Goal: Task Accomplishment & Management: Use online tool/utility

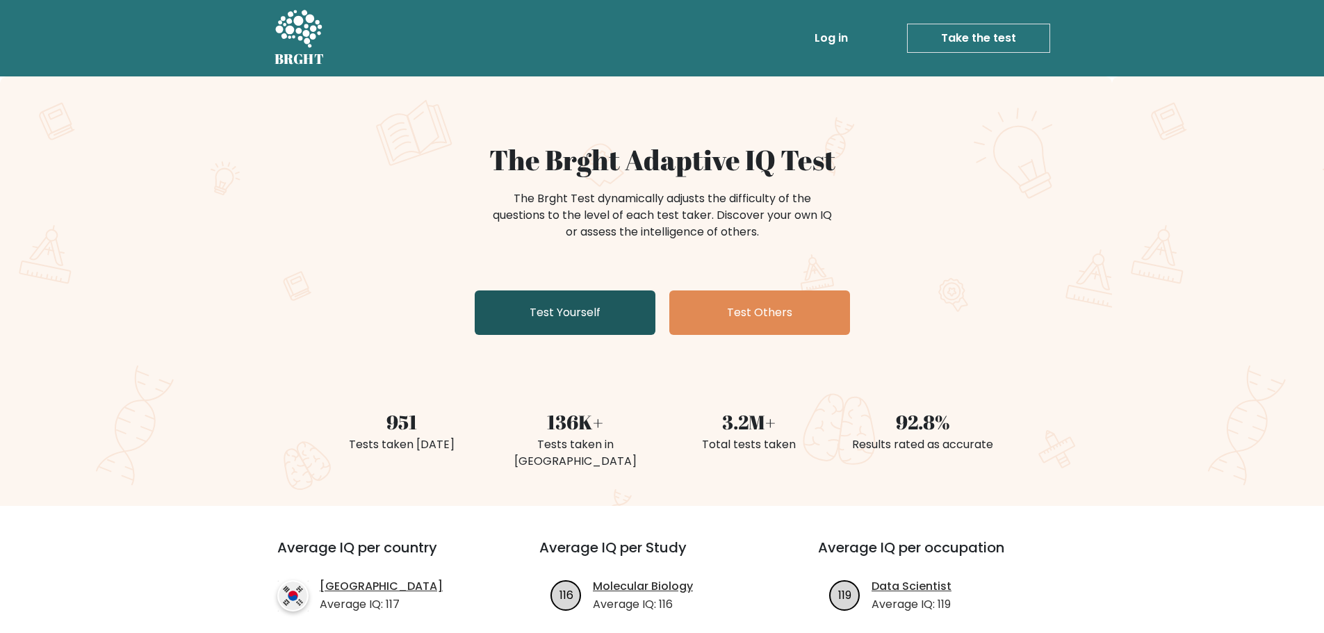
click at [550, 313] on link "Test Yourself" at bounding box center [565, 312] width 181 height 44
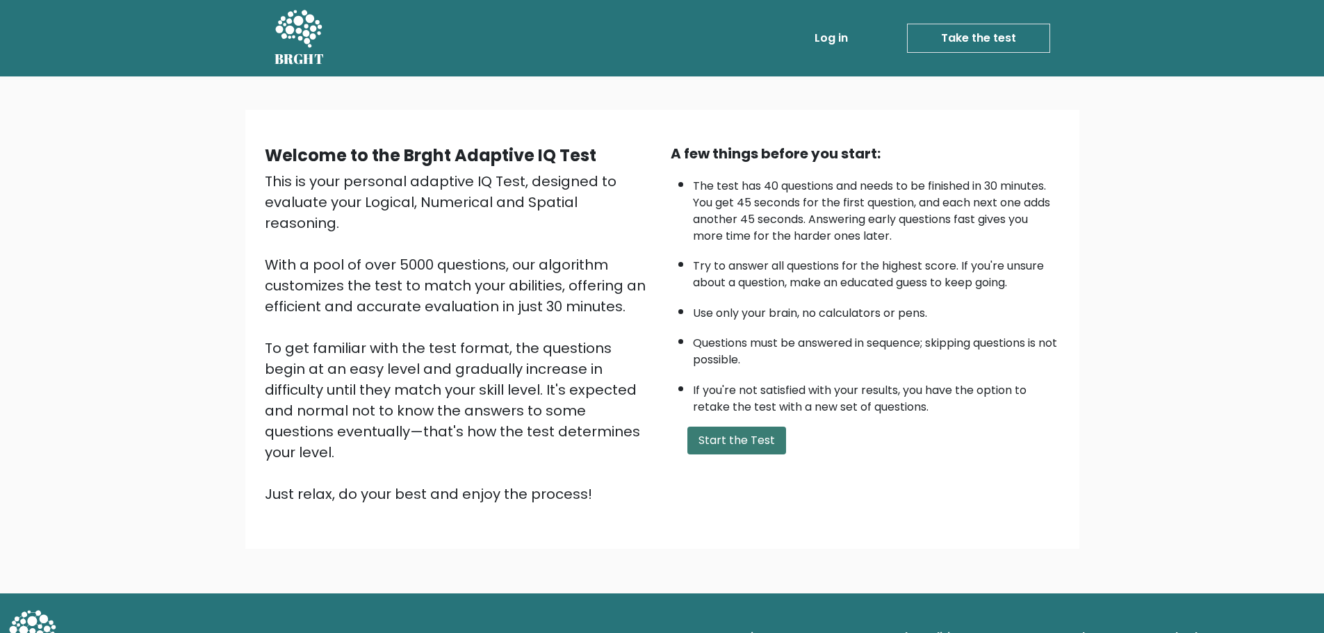
click at [741, 437] on button "Start the Test" at bounding box center [736, 441] width 99 height 28
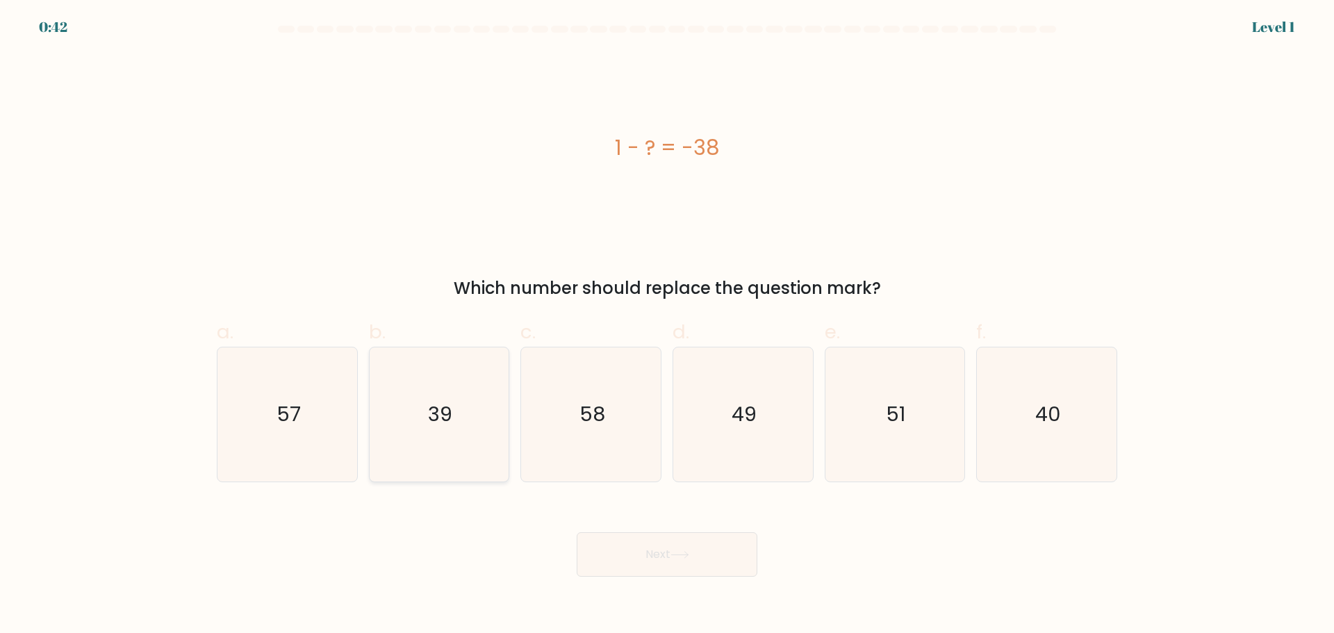
click at [444, 409] on text "39" at bounding box center [440, 414] width 24 height 28
click at [667, 326] on input "b. 39" at bounding box center [667, 321] width 1 height 9
radio input "true"
click at [640, 557] on button "Next" at bounding box center [667, 554] width 181 height 44
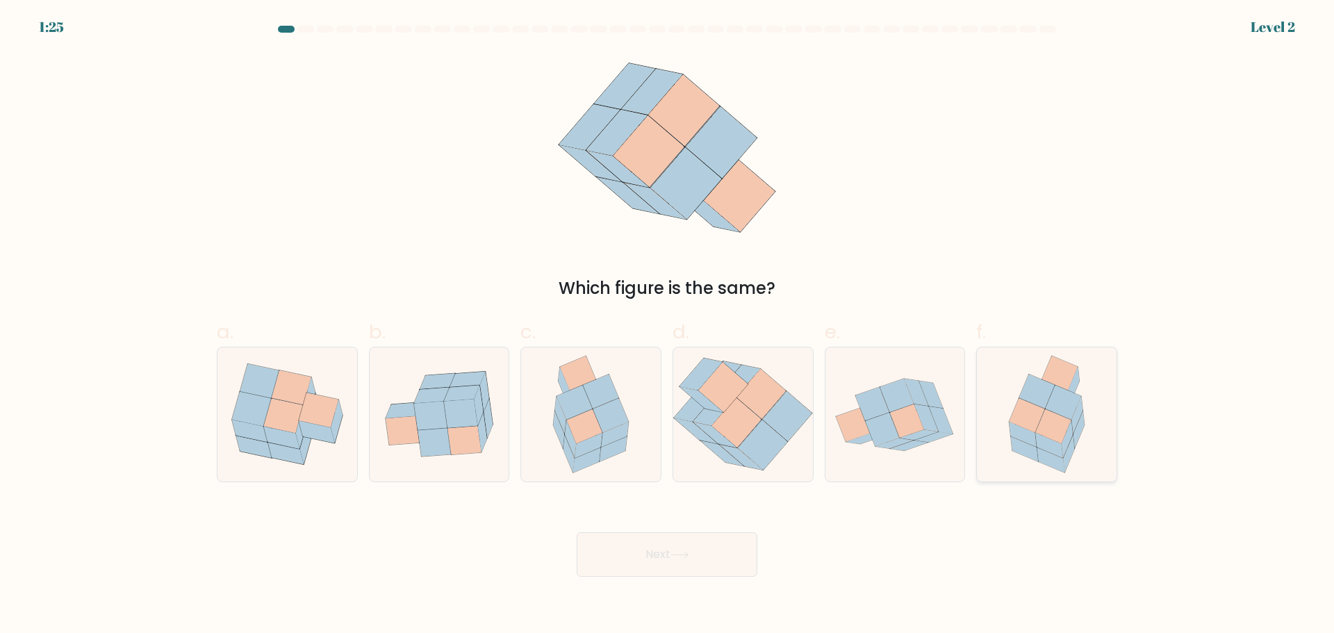
click at [1055, 429] on icon at bounding box center [1052, 426] width 35 height 34
click at [668, 326] on input "f." at bounding box center [667, 321] width 1 height 9
radio input "true"
click at [716, 545] on button "Next" at bounding box center [667, 554] width 181 height 44
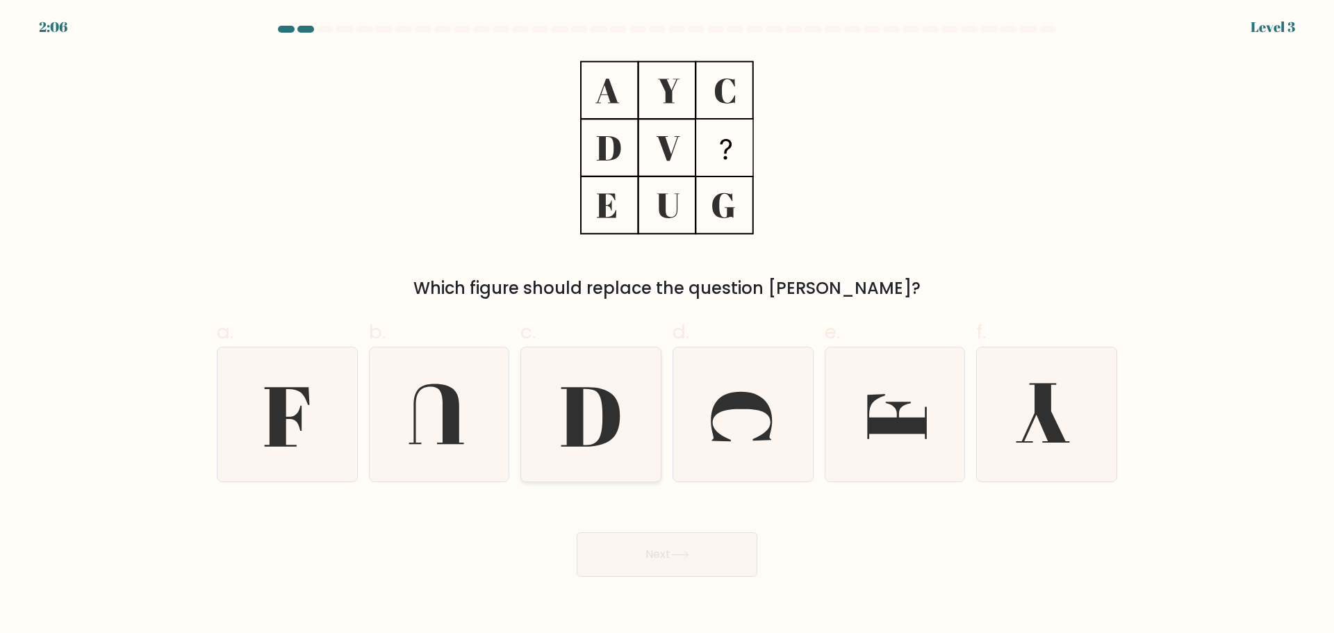
click at [627, 402] on icon at bounding box center [591, 414] width 134 height 134
click at [667, 326] on input "c." at bounding box center [667, 321] width 1 height 9
radio input "true"
click at [646, 561] on button "Next" at bounding box center [667, 554] width 181 height 44
